Goal: Navigation & Orientation: Go to known website

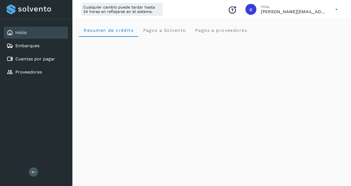
scroll to position [109, 0]
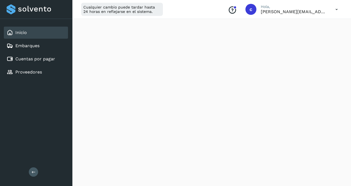
click at [23, 32] on link "Inicio" at bounding box center [21, 32] width 12 height 5
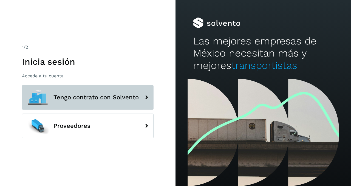
click at [71, 92] on button "Tengo contrato con Solvento" at bounding box center [88, 97] width 132 height 25
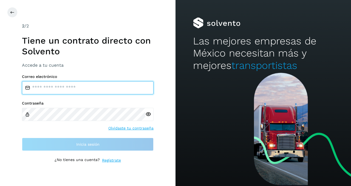
type input "**********"
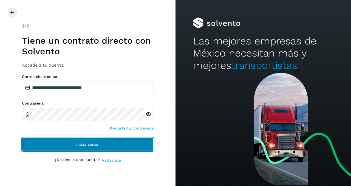
click at [89, 144] on span "Inicia sesión" at bounding box center [87, 144] width 23 height 4
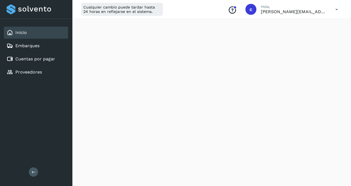
scroll to position [71, 0]
